Goal: Task Accomplishment & Management: Manage account settings

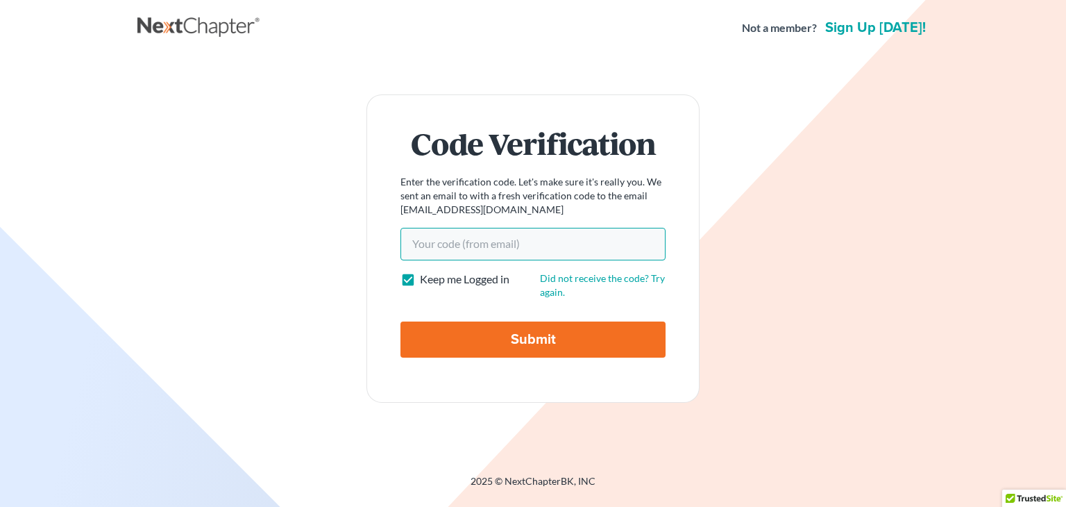
click at [422, 240] on input "Your code(from email)" at bounding box center [533, 244] width 265 height 32
paste input "8759a8"
type input "8759a8"
click at [447, 334] on input "Submit" at bounding box center [533, 339] width 265 height 36
type input "Thinking..."
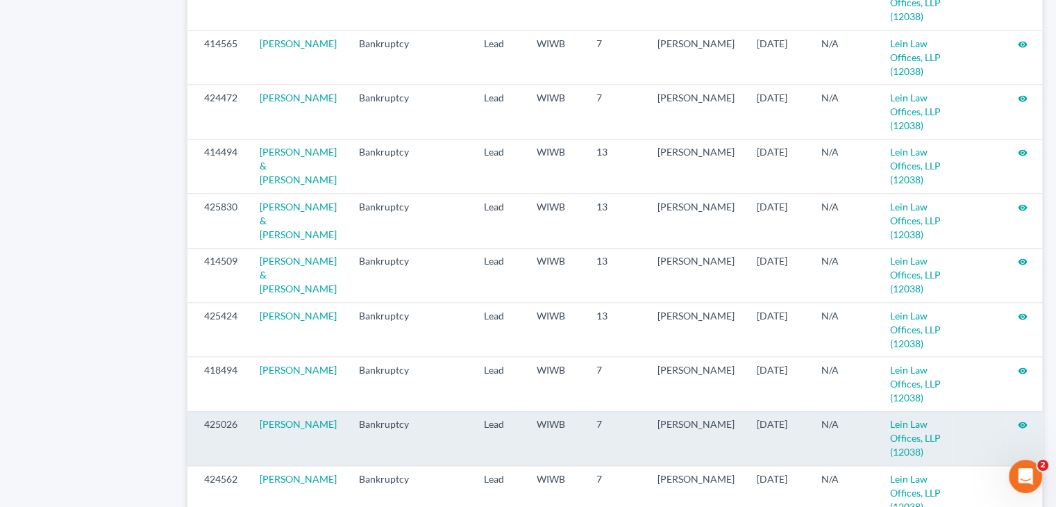
scroll to position [1516, 0]
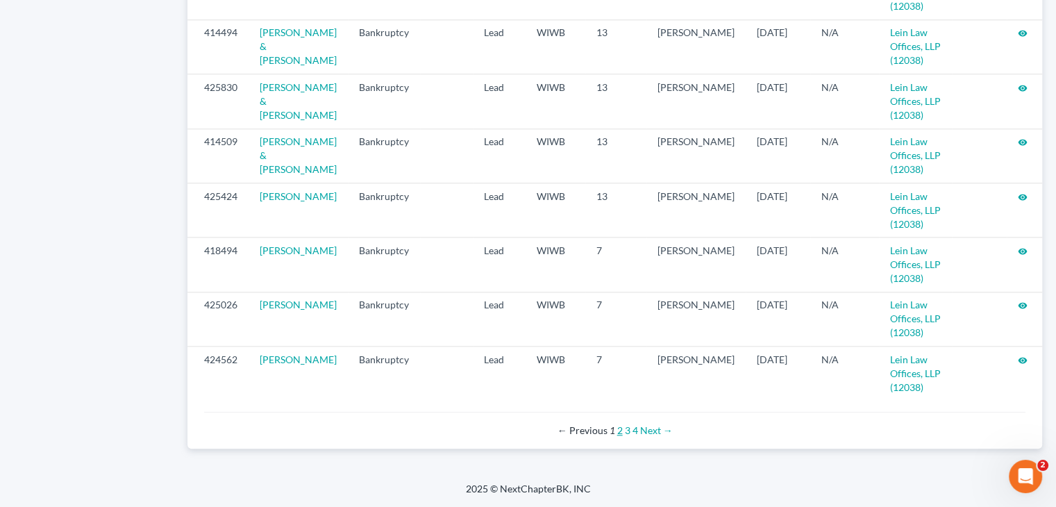
click at [618, 430] on link "2" at bounding box center [620, 430] width 6 height 12
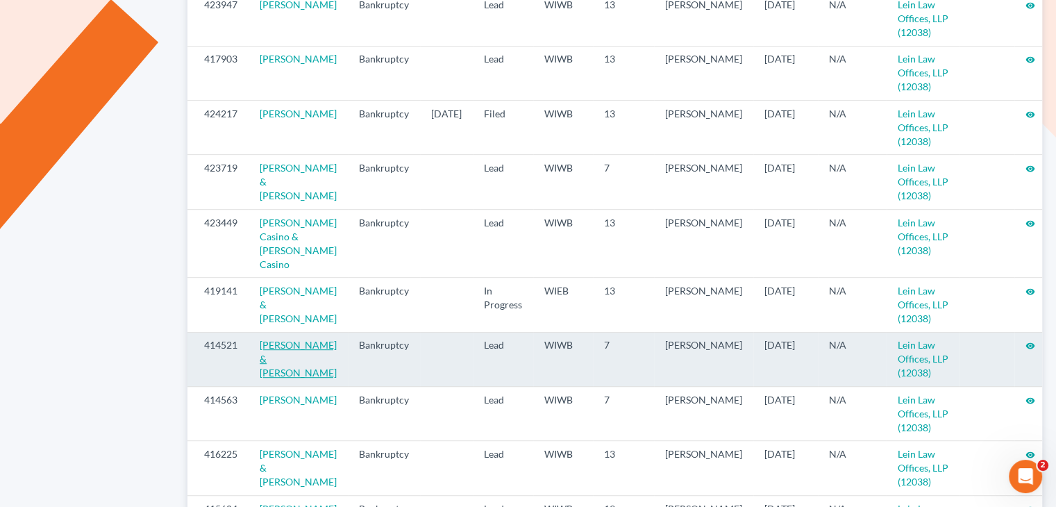
scroll to position [625, 0]
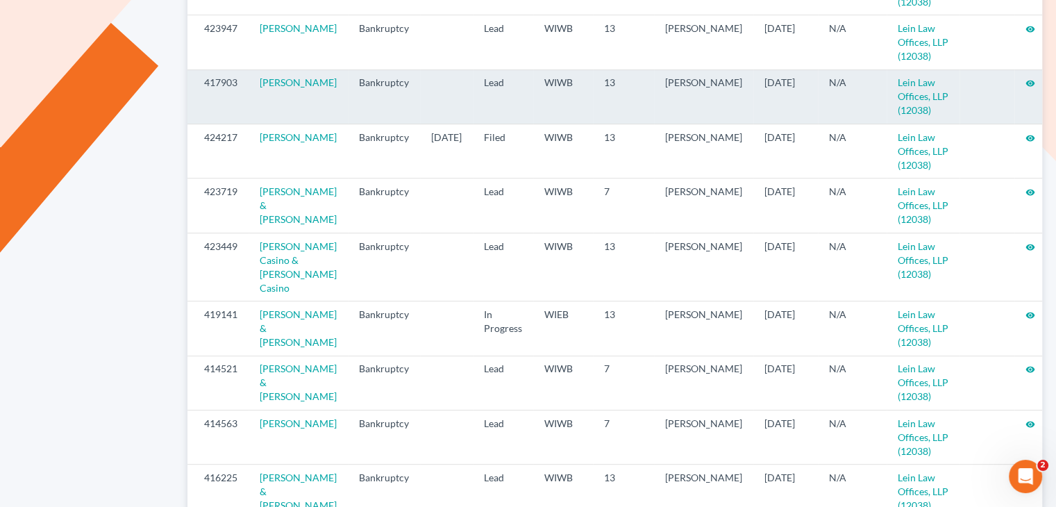
click at [1025, 78] on icon "visibility" at bounding box center [1030, 83] width 10 height 10
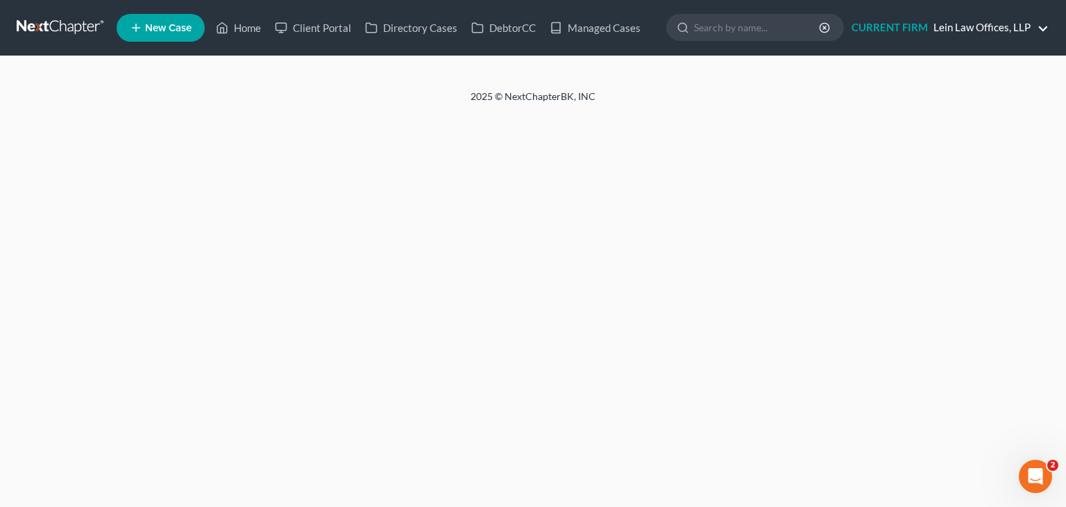
click at [1047, 27] on link "CURRENT FIRM Lein Law Offices, LLP" at bounding box center [947, 27] width 204 height 25
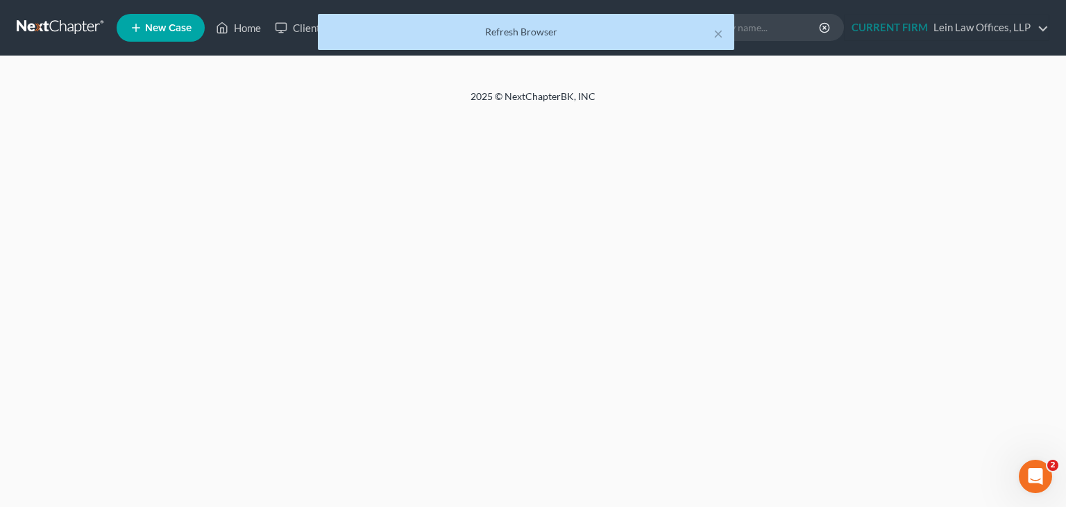
click at [252, 25] on div "× Refresh Browser" at bounding box center [526, 35] width 1066 height 43
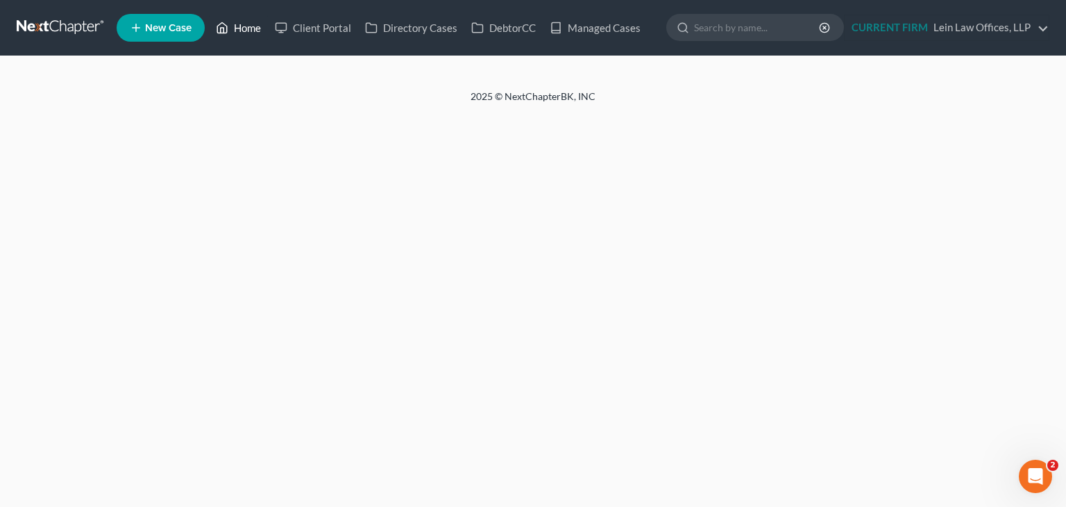
click at [251, 31] on link "Home" at bounding box center [238, 27] width 59 height 25
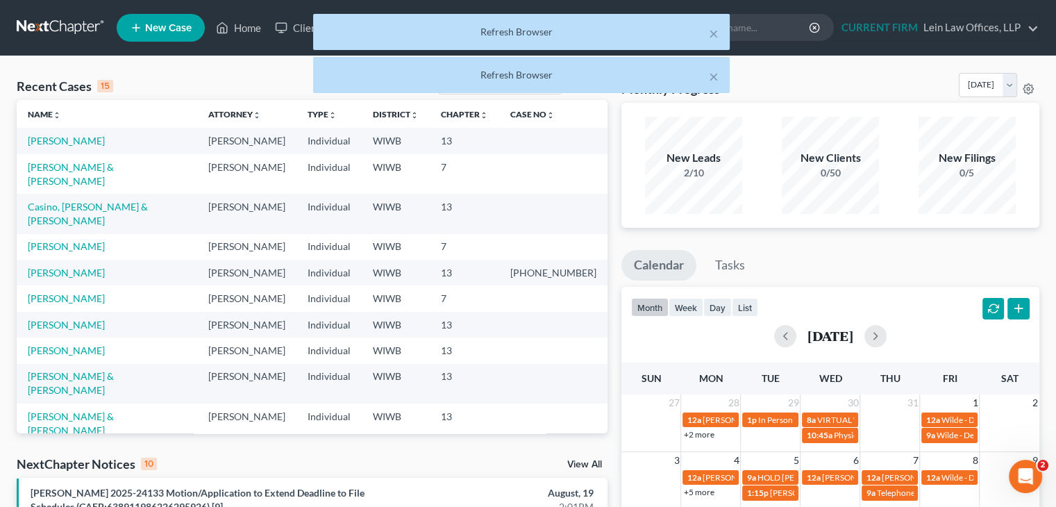
click at [247, 22] on div "× Refresh Browser × Refresh Browser" at bounding box center [521, 57] width 1056 height 86
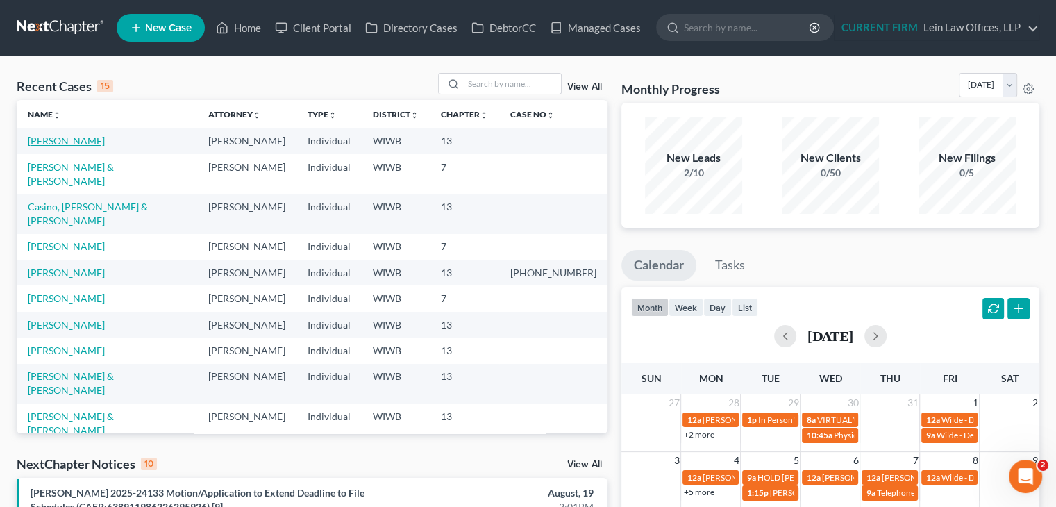
click at [94, 140] on link "Krienke, Matthew" at bounding box center [66, 141] width 77 height 12
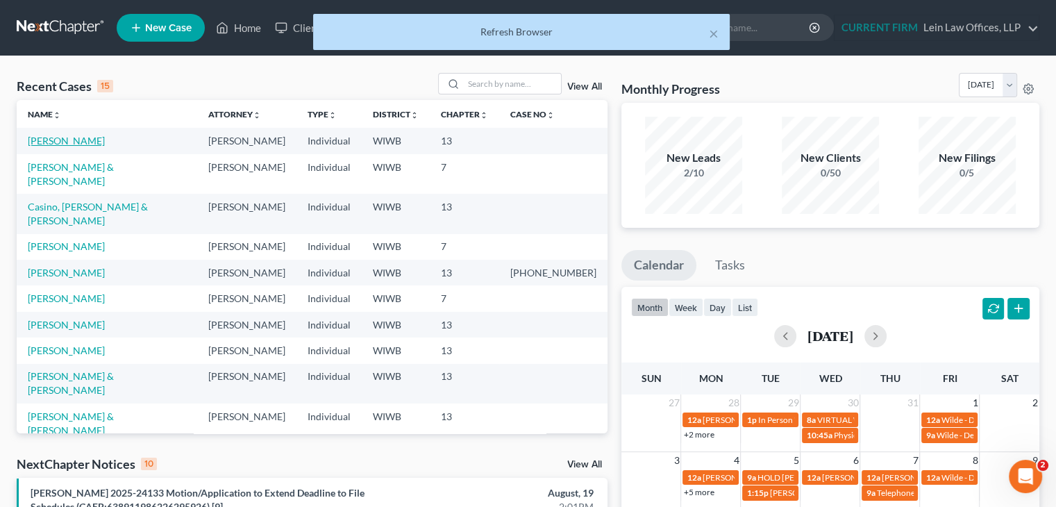
click at [90, 142] on link "Krienke, Matthew" at bounding box center [66, 141] width 77 height 12
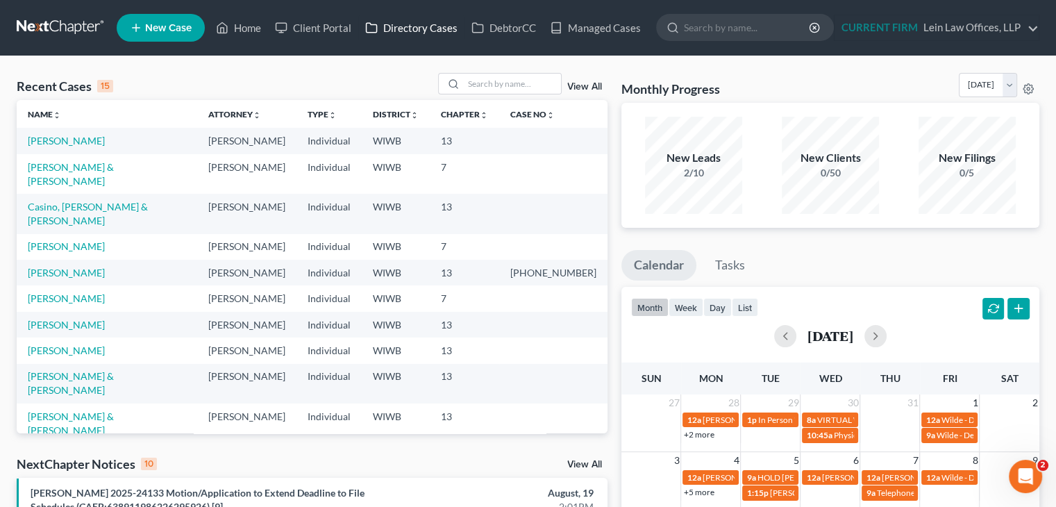
click at [419, 26] on link "Directory Cases" at bounding box center [411, 27] width 106 height 25
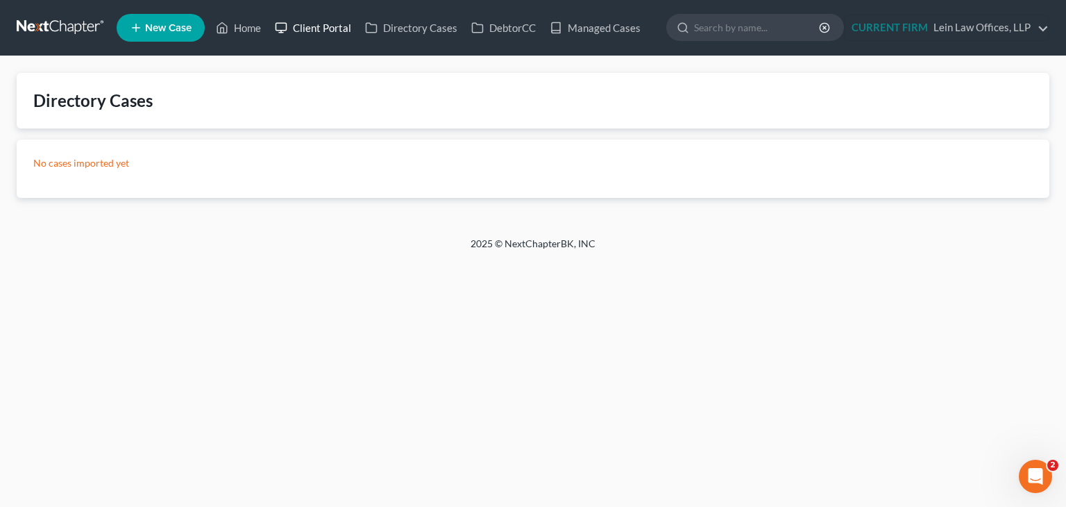
click at [330, 28] on link "Client Portal" at bounding box center [313, 27] width 90 height 25
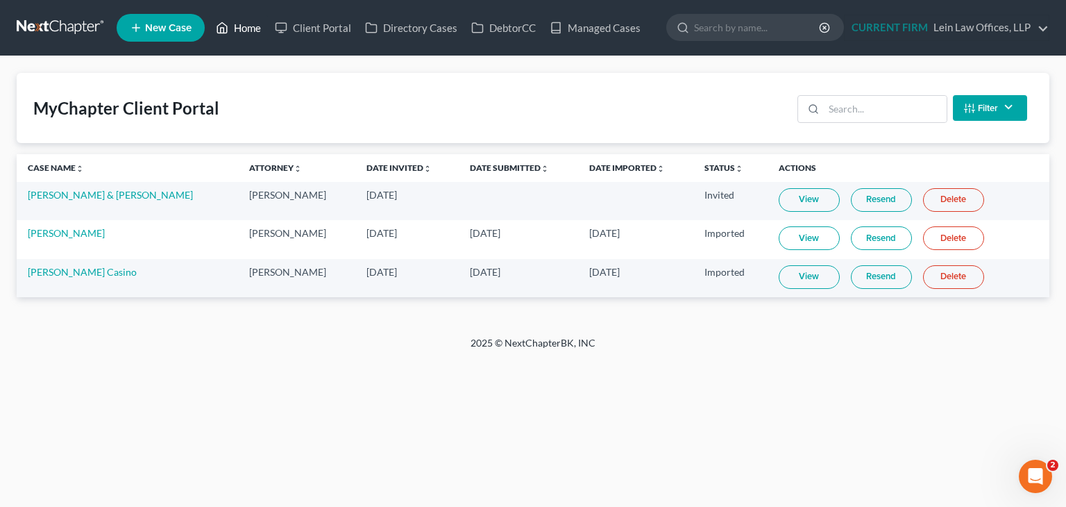
click at [245, 27] on link "Home" at bounding box center [238, 27] width 59 height 25
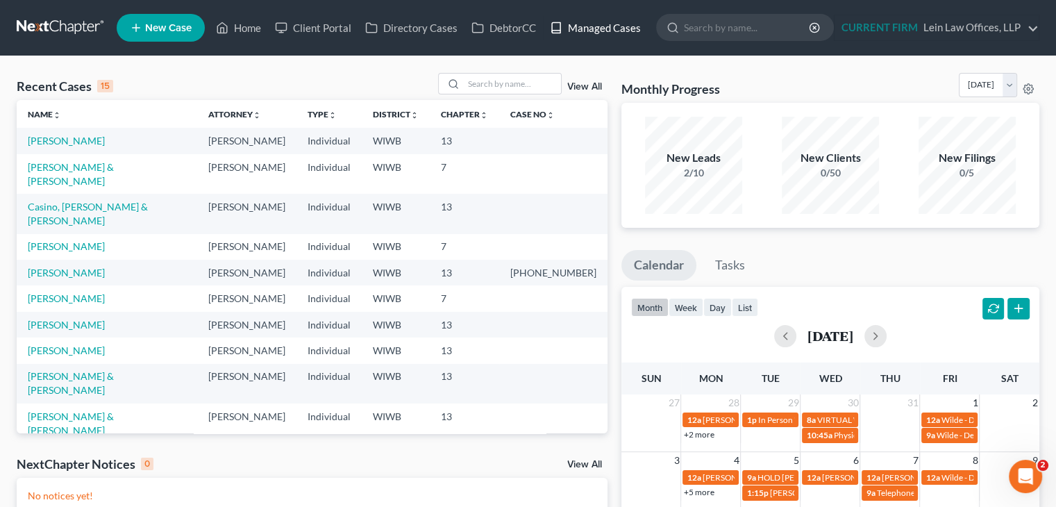
click at [626, 34] on link "Managed Cases" at bounding box center [595, 27] width 105 height 25
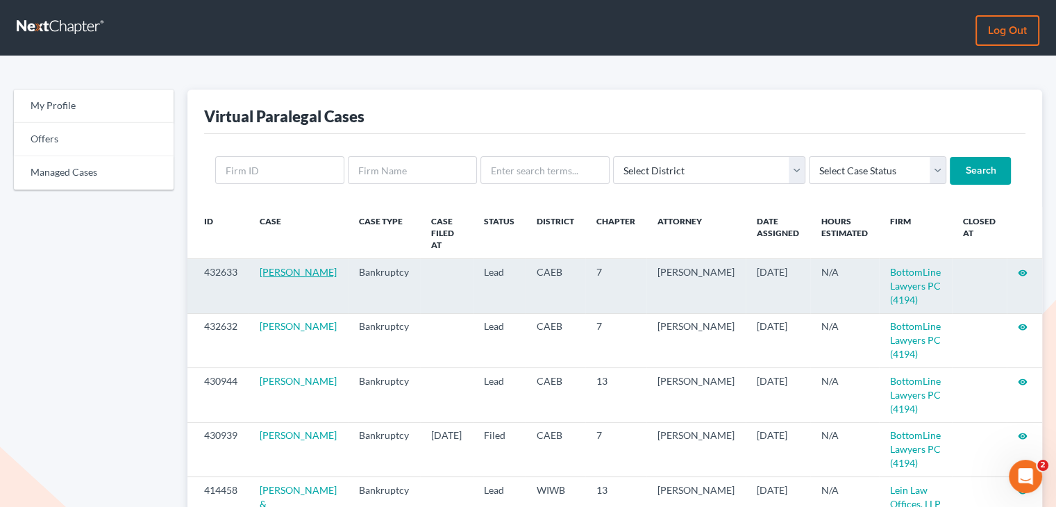
click at [266, 266] on link "[PERSON_NAME]" at bounding box center [298, 272] width 77 height 12
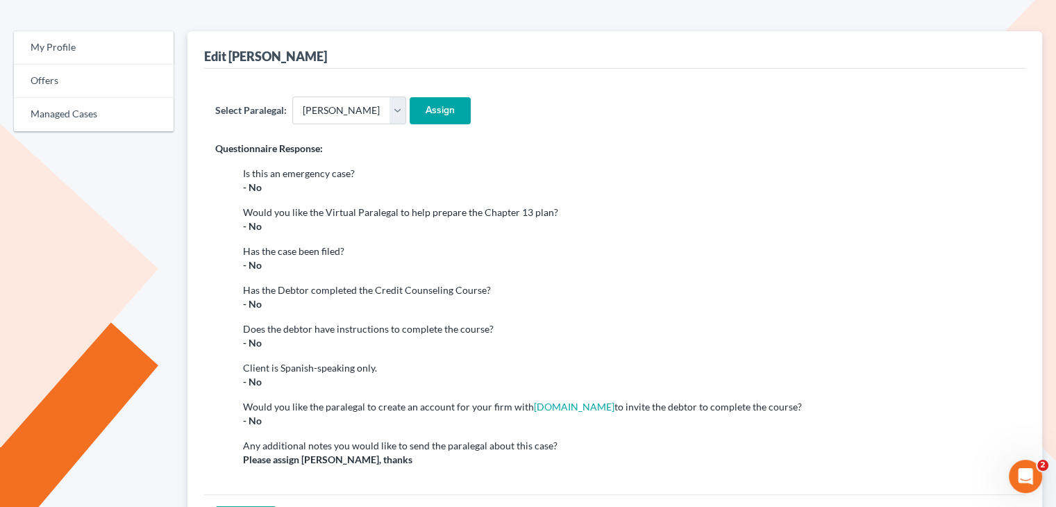
scroll to position [170, 0]
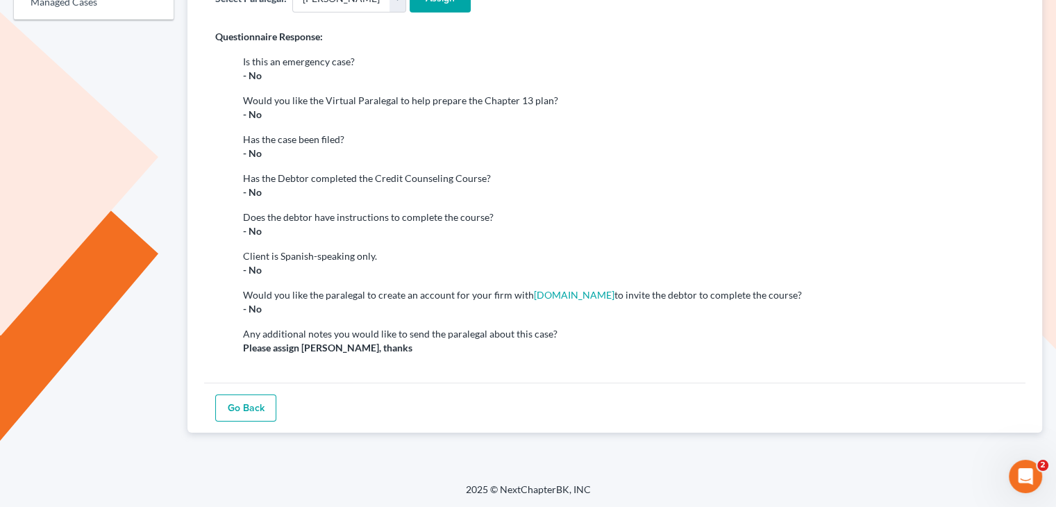
click at [250, 401] on link "Go Back" at bounding box center [245, 408] width 61 height 28
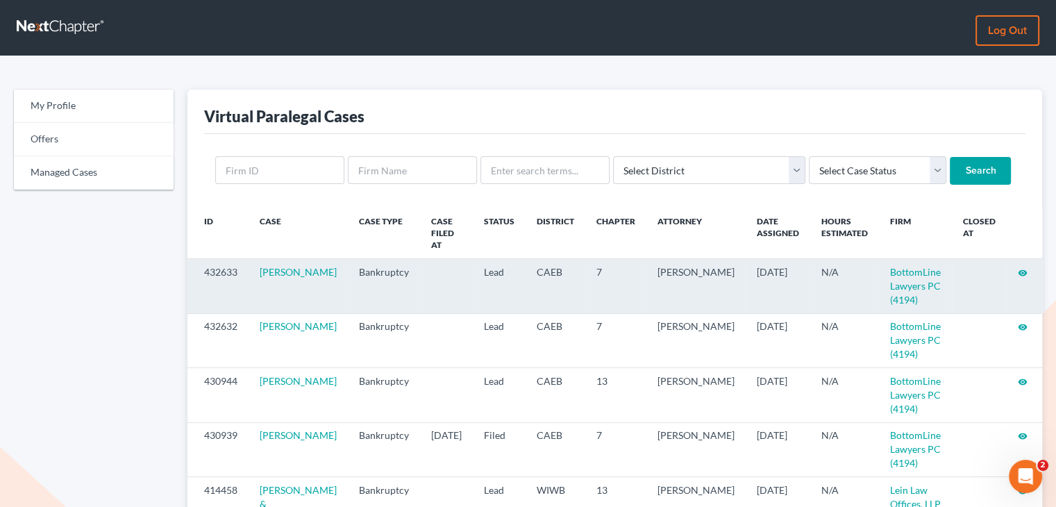
click at [1022, 268] on icon "visibility" at bounding box center [1023, 273] width 10 height 10
